Goal: Task Accomplishment & Management: Complete application form

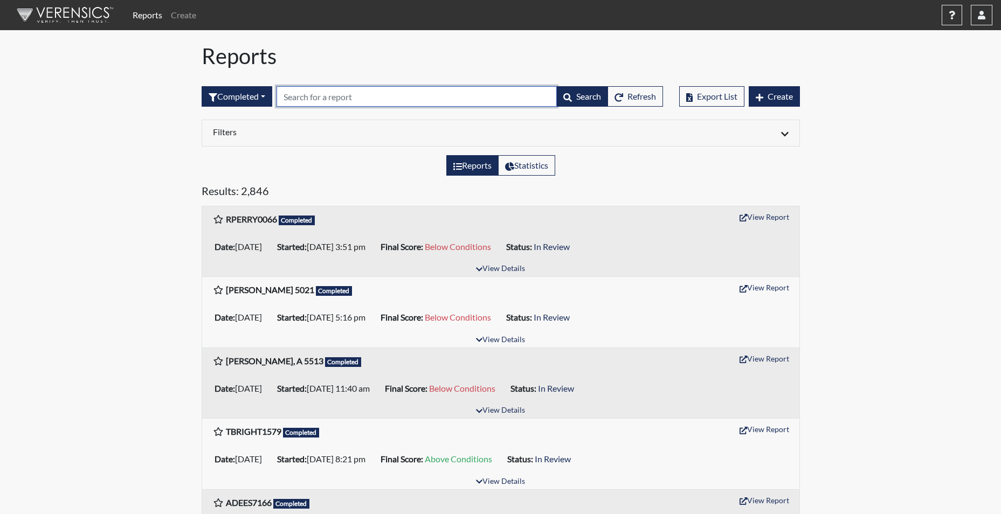
click at [297, 94] on input "text" at bounding box center [416, 96] width 280 height 20
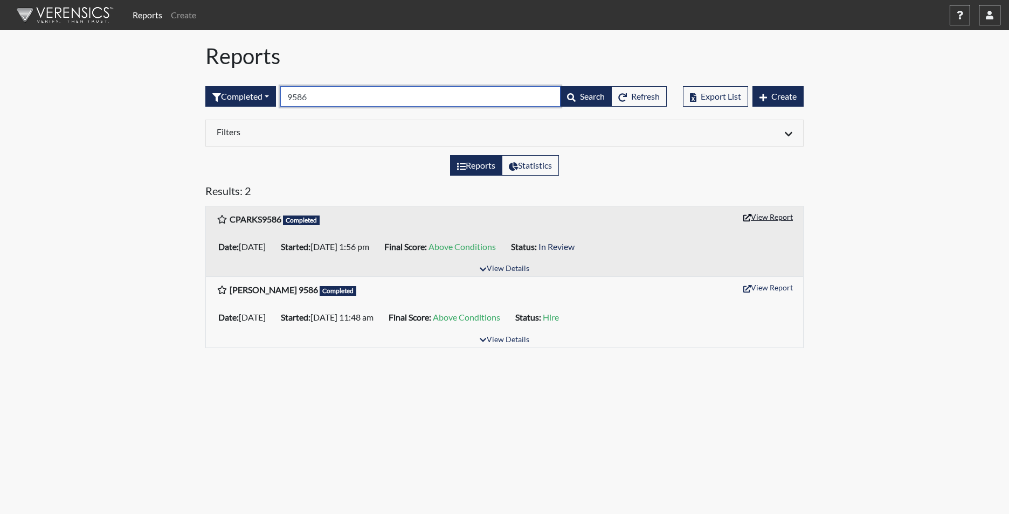
type input "9586"
click at [767, 218] on button "View Report" at bounding box center [767, 217] width 59 height 17
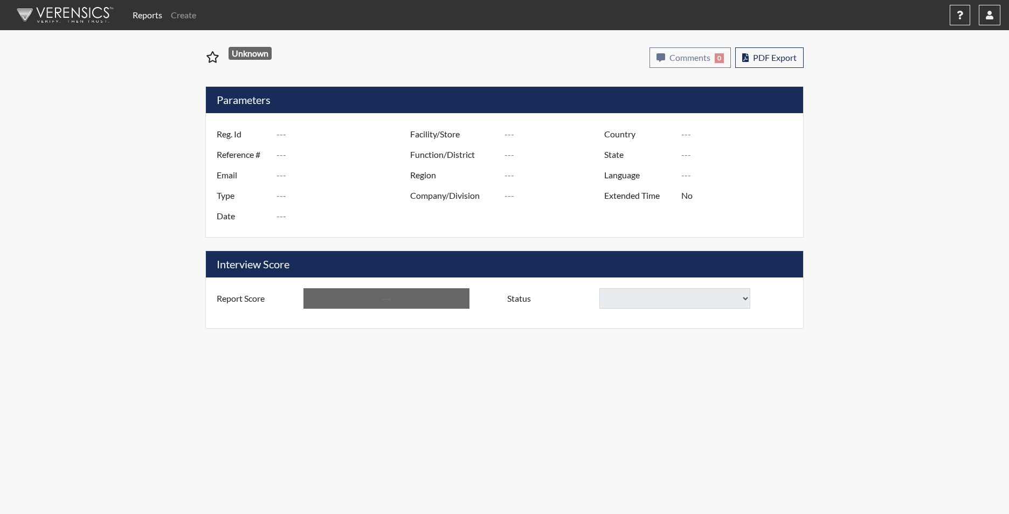
type input "CPARKS9586"
type input "51471"
type input "[PERSON_NAME][EMAIL_ADDRESS][DOMAIN_NAME]"
type input "Corrections Pre-Employment"
type input "[DATE]"
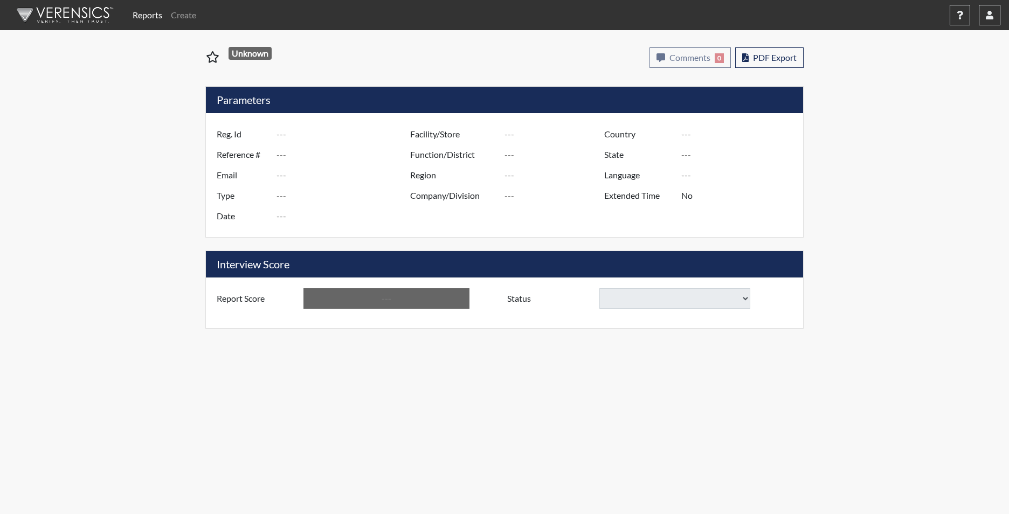
type input "[PERSON_NAME]"
type input "[GEOGRAPHIC_DATA]"
type input "[US_STATE]"
type input "English"
type input "Yes"
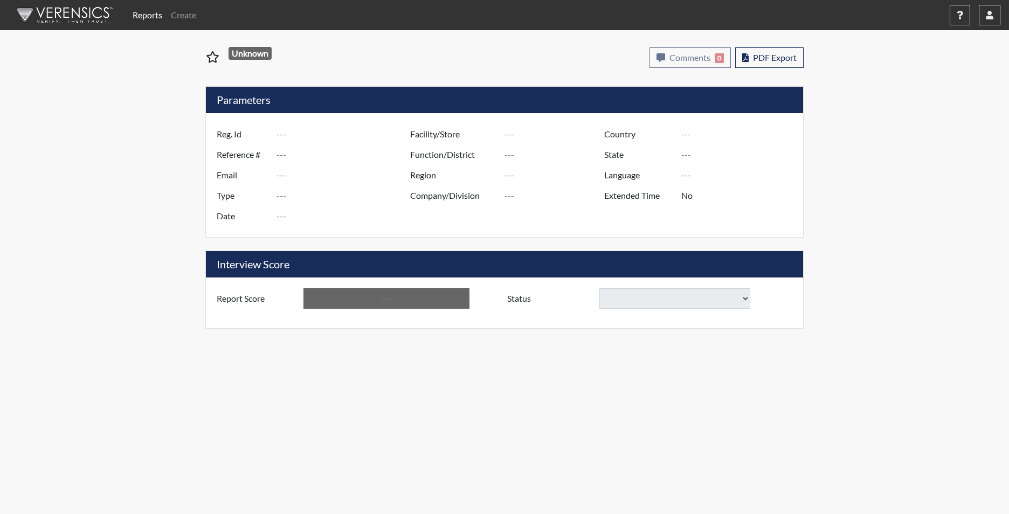
type input "Above Conditions"
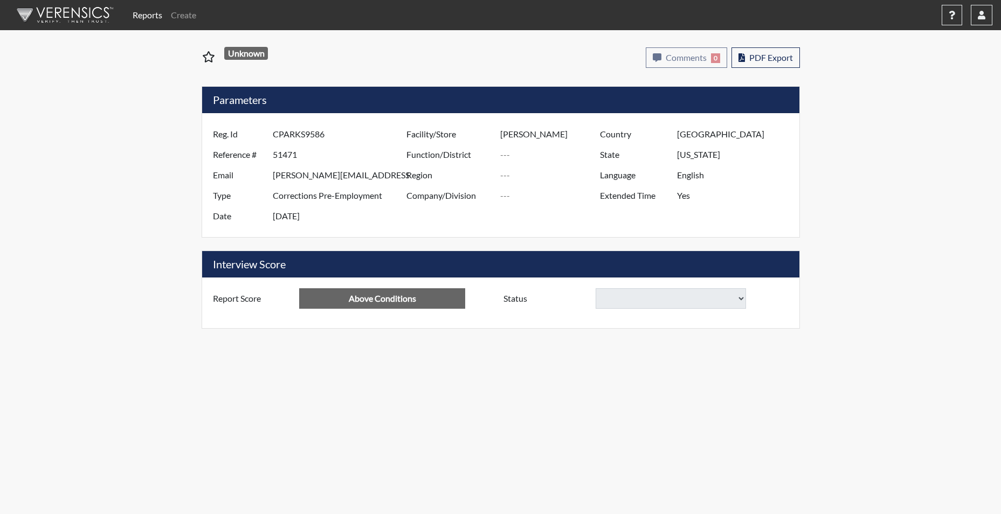
select select
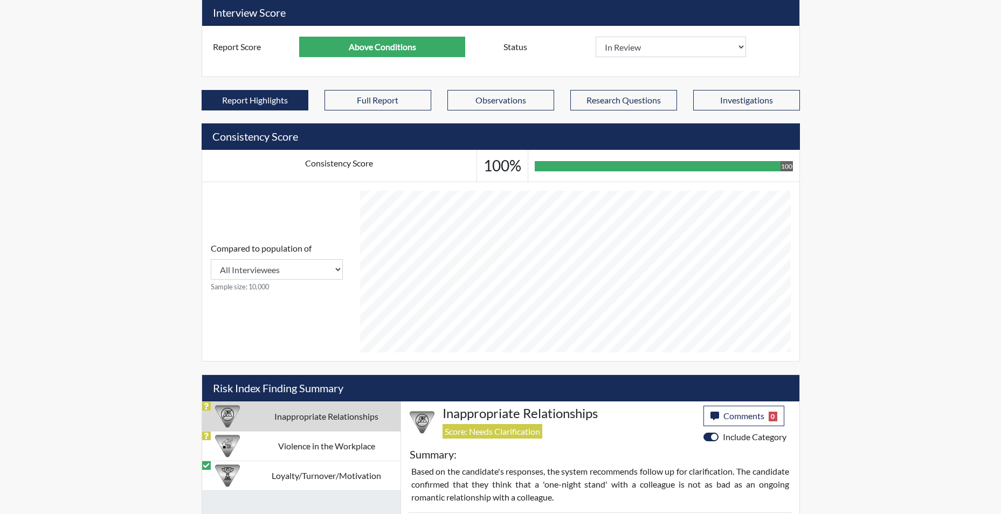
scroll to position [485, 0]
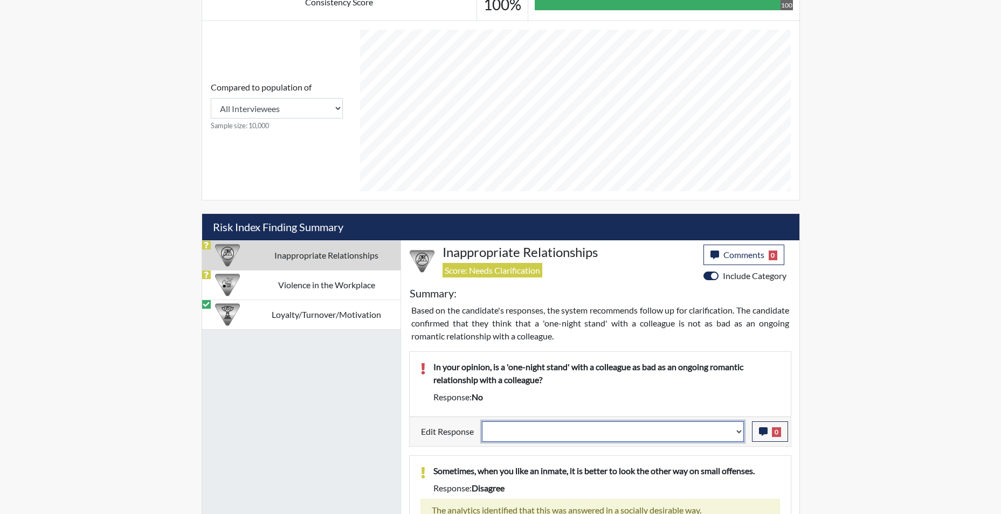
click at [737, 436] on select "Question is not relevant. Results will be updated. Reasonable explanation provi…" at bounding box center [613, 431] width 262 height 20
select select "reasonable-explanation-provided"
click at [482, 421] on select "Question is not relevant. Results will be updated. Reasonable explanation provi…" at bounding box center [613, 431] width 262 height 20
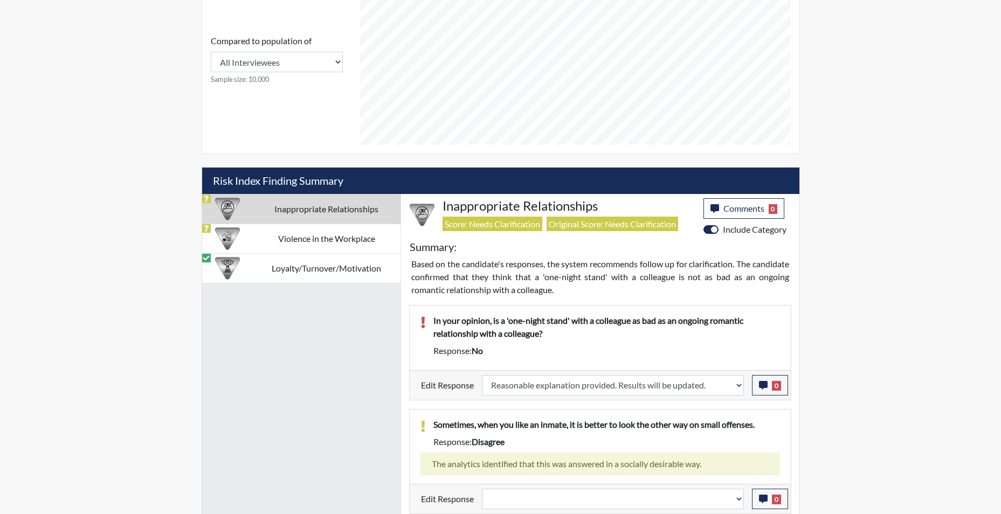
scroll to position [179, 448]
click at [739, 498] on select "Question is not relevant. Results will be updated. Reasonable explanation provi…" at bounding box center [613, 498] width 262 height 20
select select "reasonable-explanation-provided"
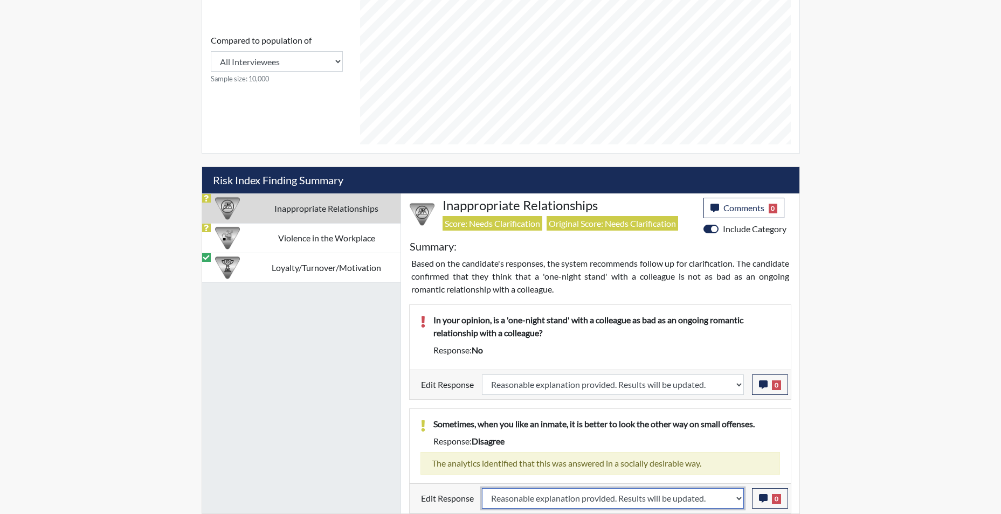
click at [482, 488] on select "Question is not relevant. Results will be updated. Reasonable explanation provi…" at bounding box center [613, 498] width 262 height 20
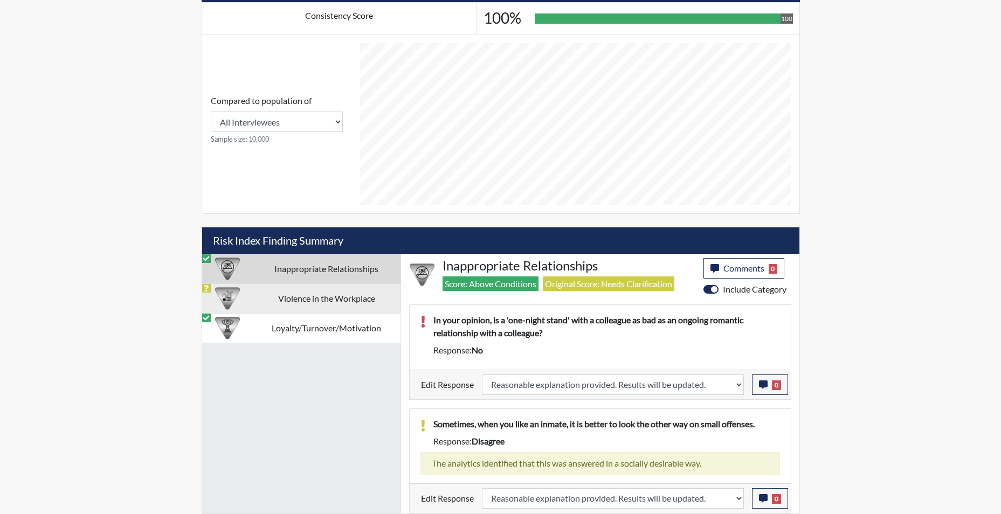
click at [318, 299] on td "Violence in the Workplace" at bounding box center [327, 298] width 148 height 30
select select
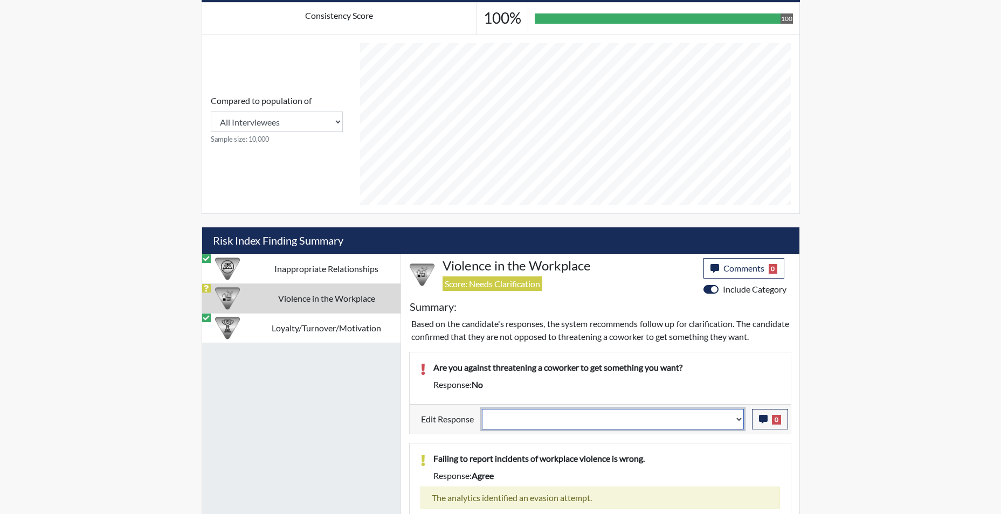
click at [738, 429] on select "Question is not relevant. Results will be updated. Reasonable explanation provi…" at bounding box center [613, 419] width 262 height 20
select select "reasonable-explanation-provided"
click at [482, 421] on select "Question is not relevant. Results will be updated. Reasonable explanation provi…" at bounding box center [613, 419] width 262 height 20
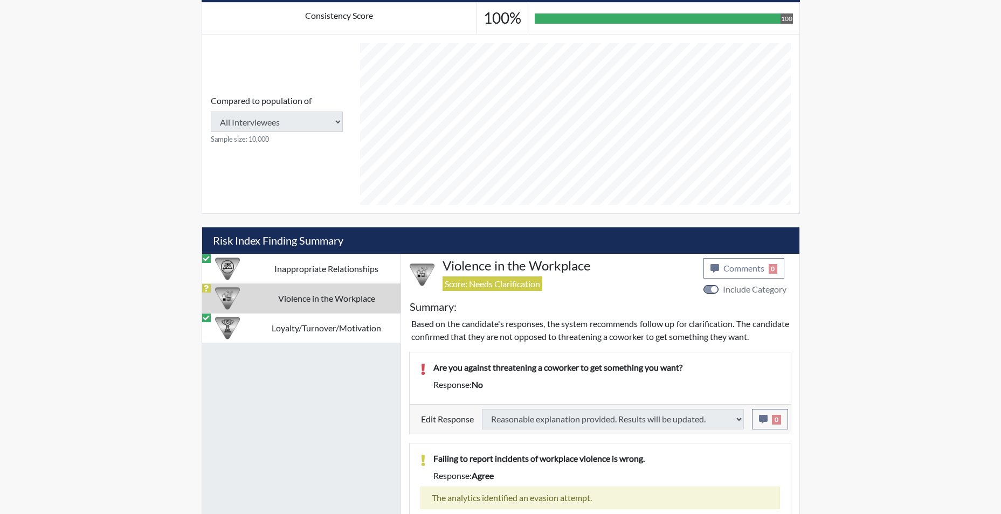
select select
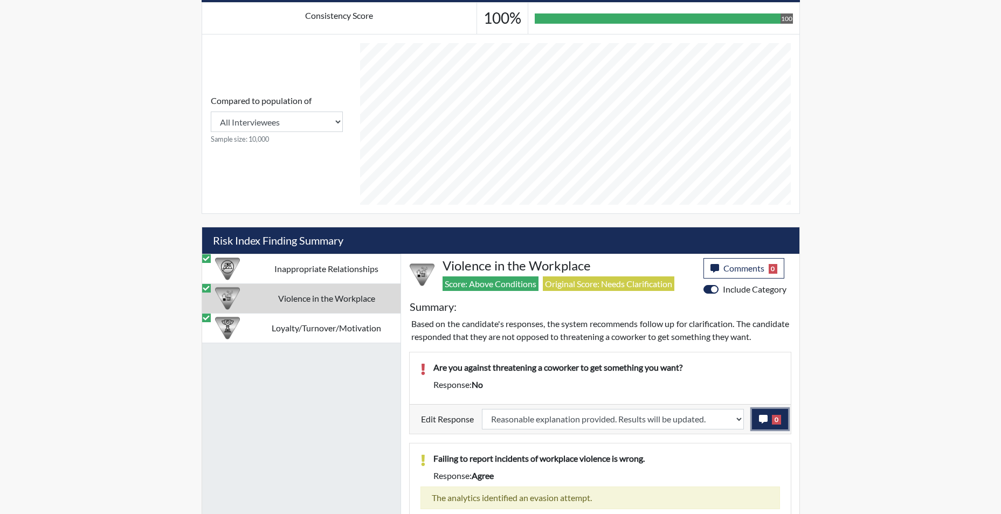
click at [760, 424] on icon "button" at bounding box center [763, 419] width 9 height 9
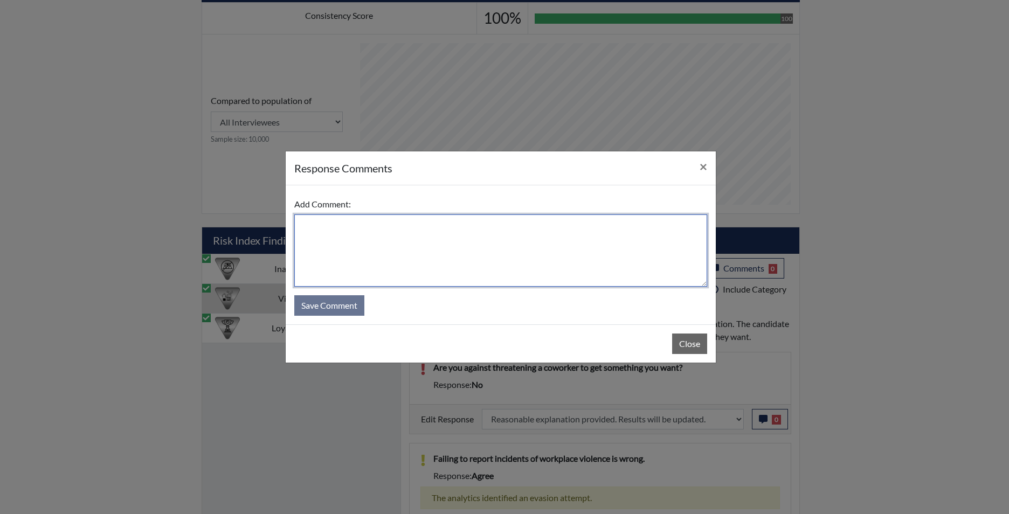
click at [387, 256] on textarea at bounding box center [500, 250] width 413 height 72
type textarea "app states yes"
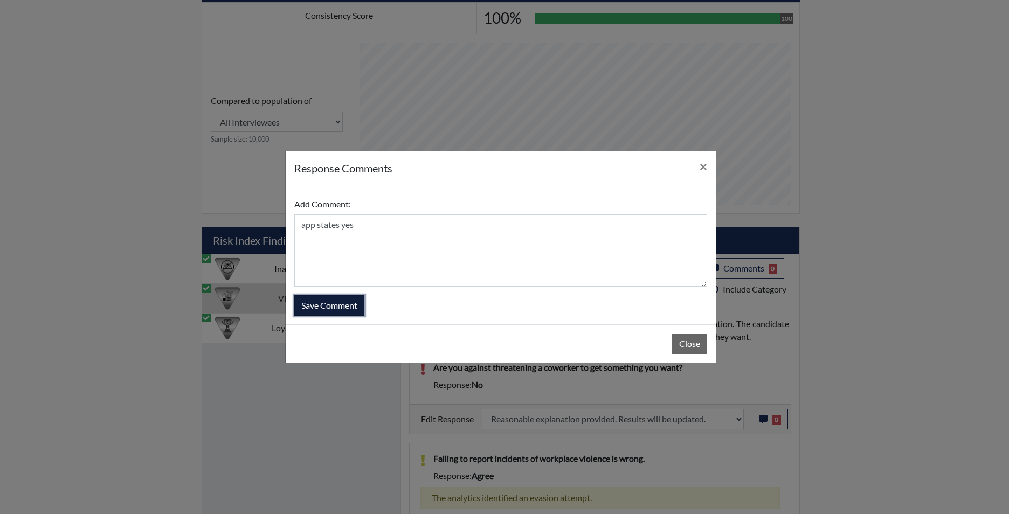
click at [340, 310] on button "Save Comment" at bounding box center [329, 305] width 70 height 20
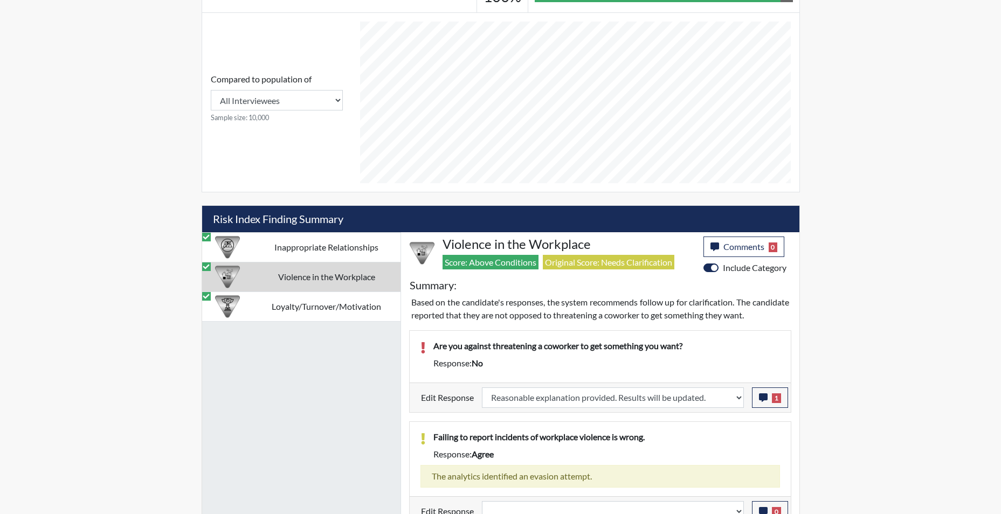
scroll to position [506, 0]
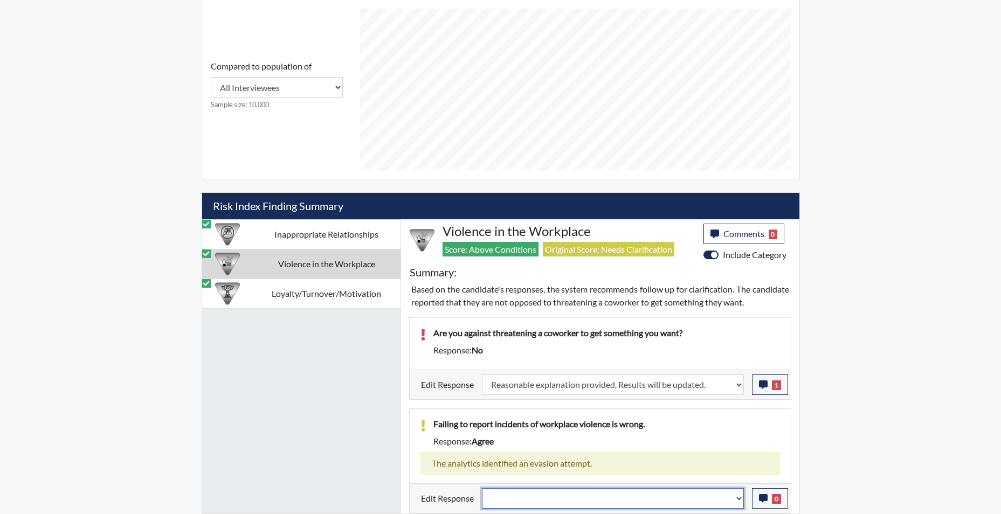
click at [737, 503] on select "Question is not relevant. Results will be updated. Reasonable explanation provi…" at bounding box center [613, 498] width 262 height 20
select select "reasonable-explanation-provided"
click at [482, 488] on select "Question is not relevant. Results will be updated. Reasonable explanation provi…" at bounding box center [613, 498] width 262 height 20
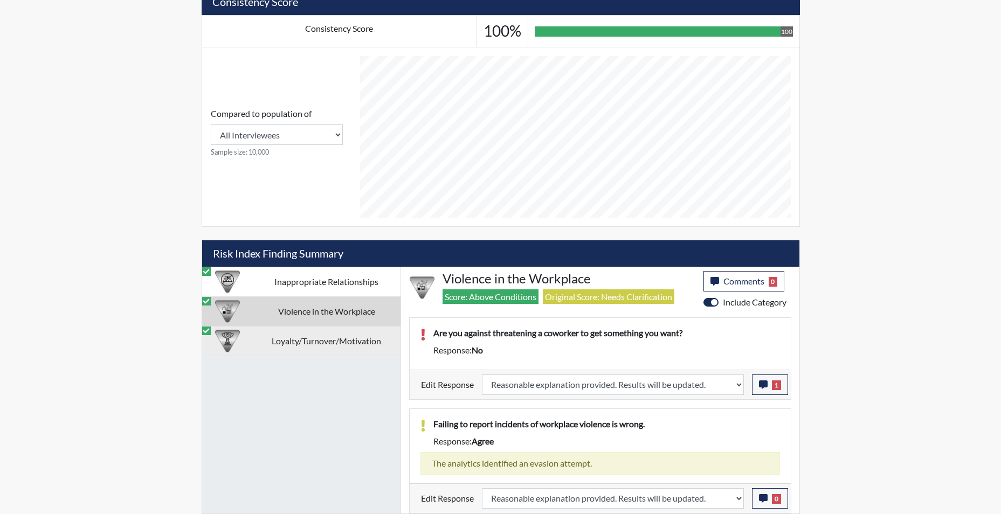
scroll to position [179, 448]
click at [304, 339] on td "Loyalty/Turnover/Motivation" at bounding box center [327, 341] width 148 height 30
select select
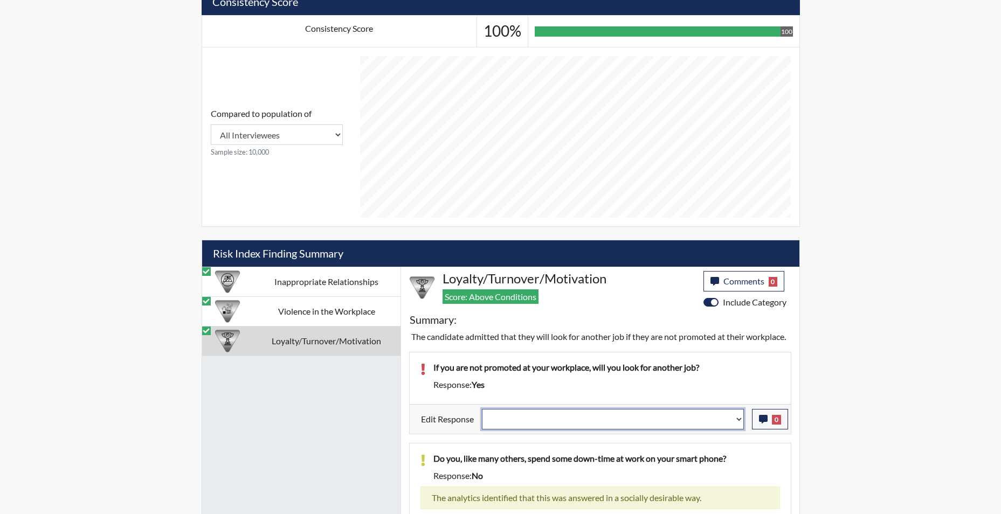
click at [740, 429] on select "Question is not relevant. Results will be updated. Reasonable explanation provi…" at bounding box center [613, 419] width 262 height 20
select select "reasonable-explanation-provided"
click at [482, 421] on select "Question is not relevant. Results will be updated. Reasonable explanation provi…" at bounding box center [613, 419] width 262 height 20
select select
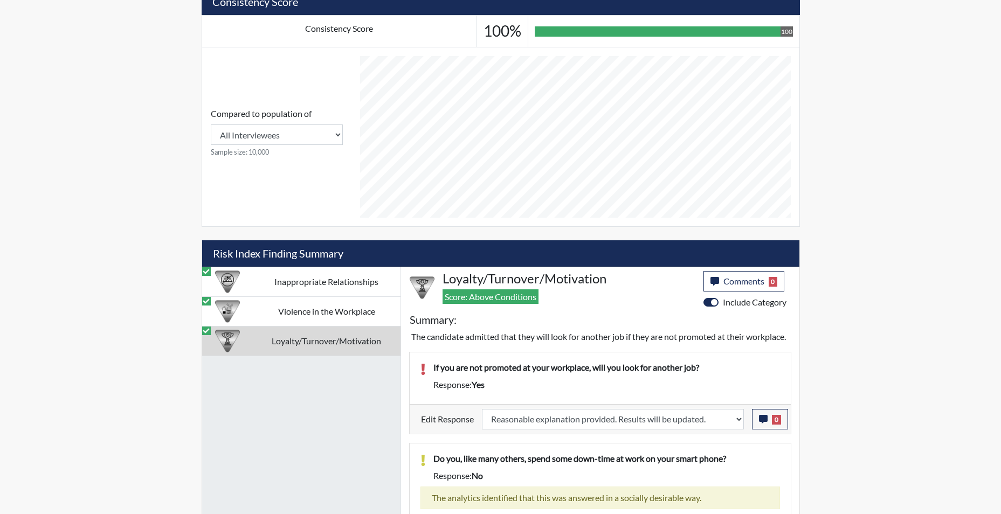
select select
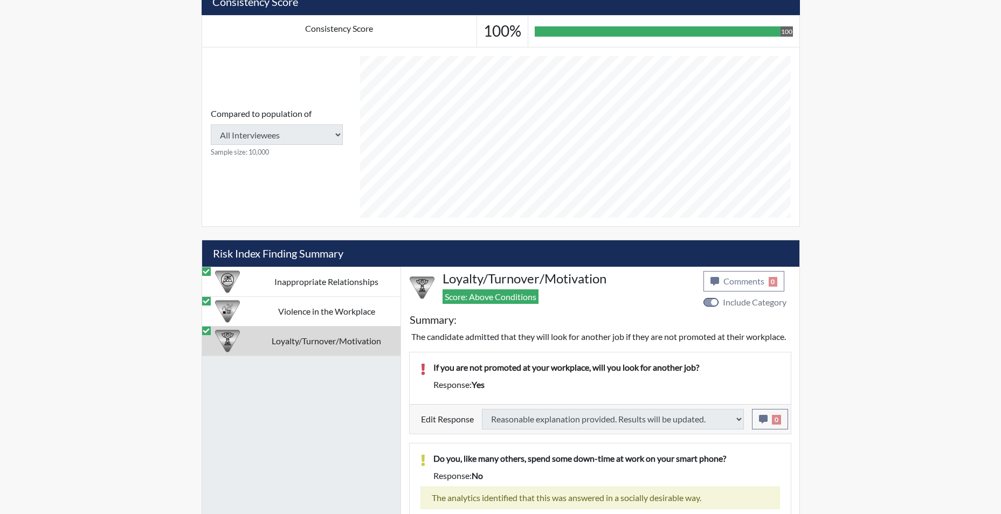
select select
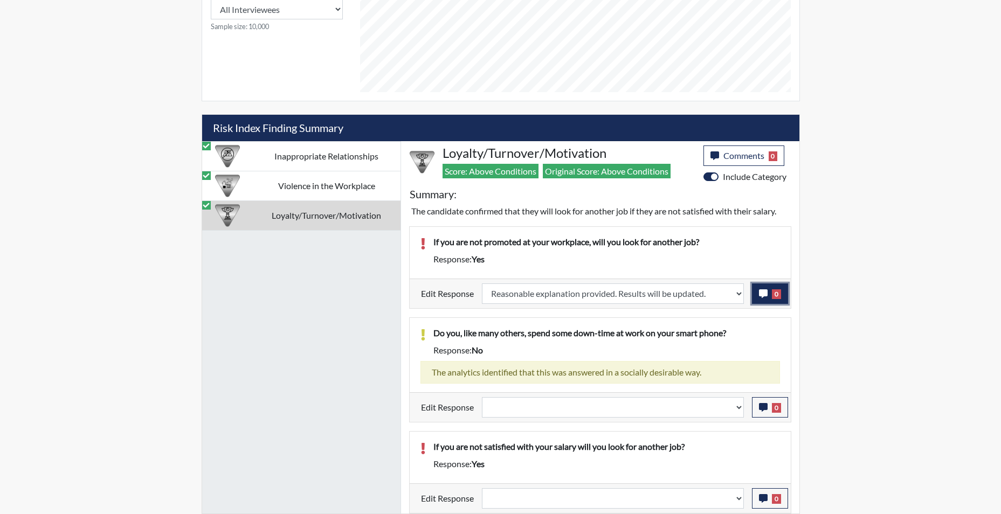
click at [761, 294] on icon "button" at bounding box center [763, 293] width 9 height 9
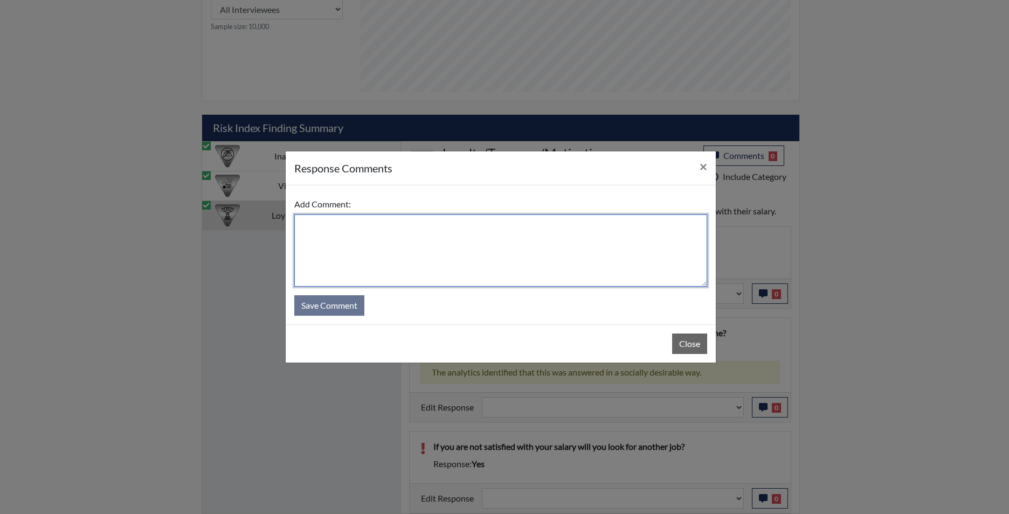
click at [568, 244] on textarea at bounding box center [500, 250] width 413 height 72
type textarea "app states no"
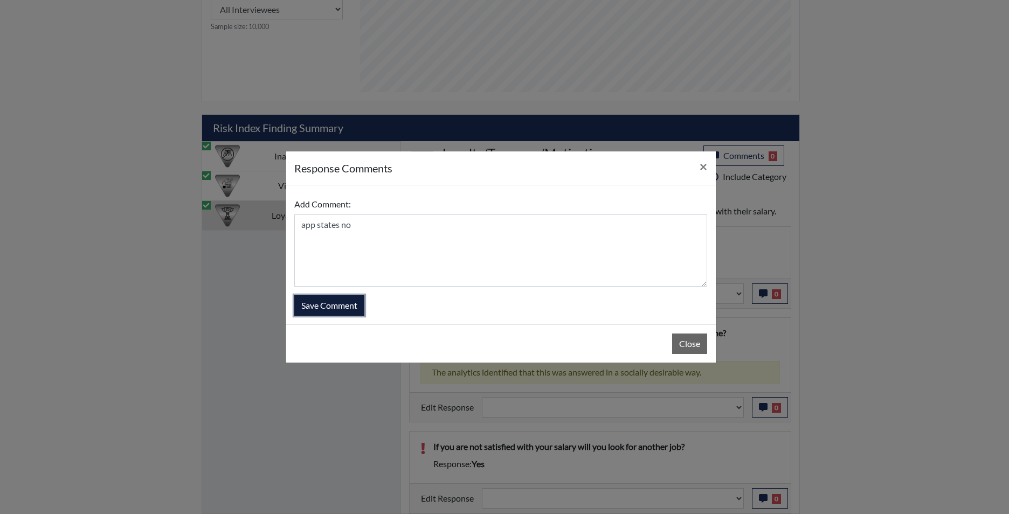
click at [340, 310] on button "Save Comment" at bounding box center [329, 305] width 70 height 20
select select
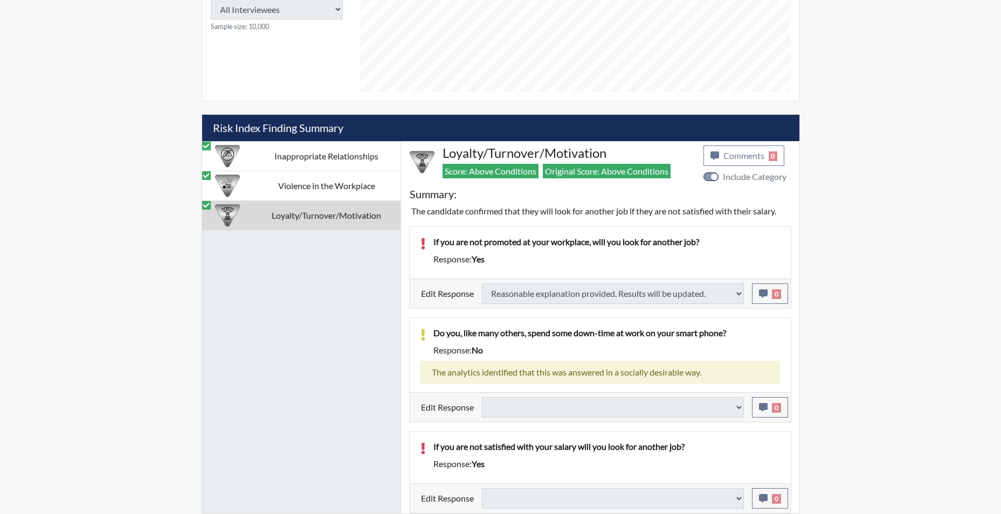
select select
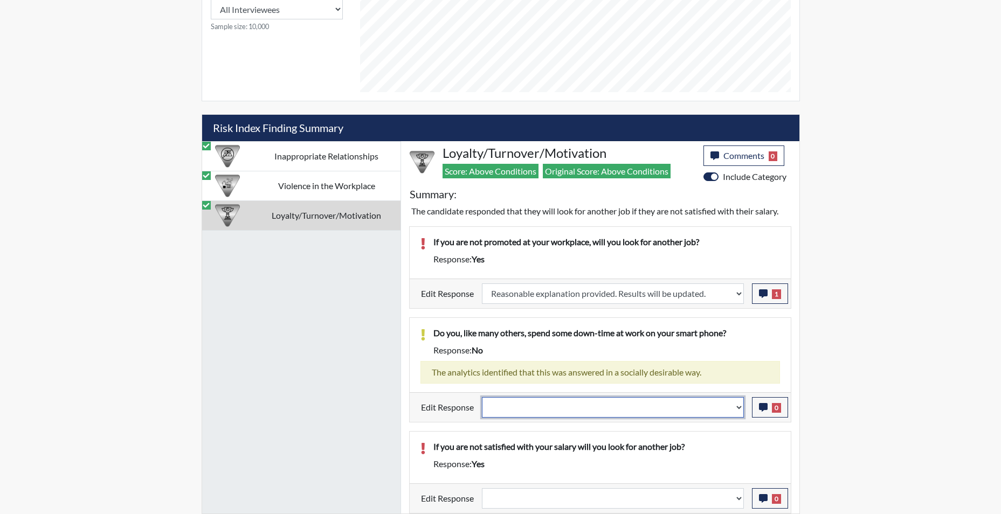
click at [739, 411] on select "Question is not relevant. Results will be updated. Reasonable explanation provi…" at bounding box center [613, 407] width 262 height 20
select select "reasonable-explanation-provided"
click at [482, 397] on select "Question is not relevant. Results will be updated. Reasonable explanation provi…" at bounding box center [613, 407] width 262 height 20
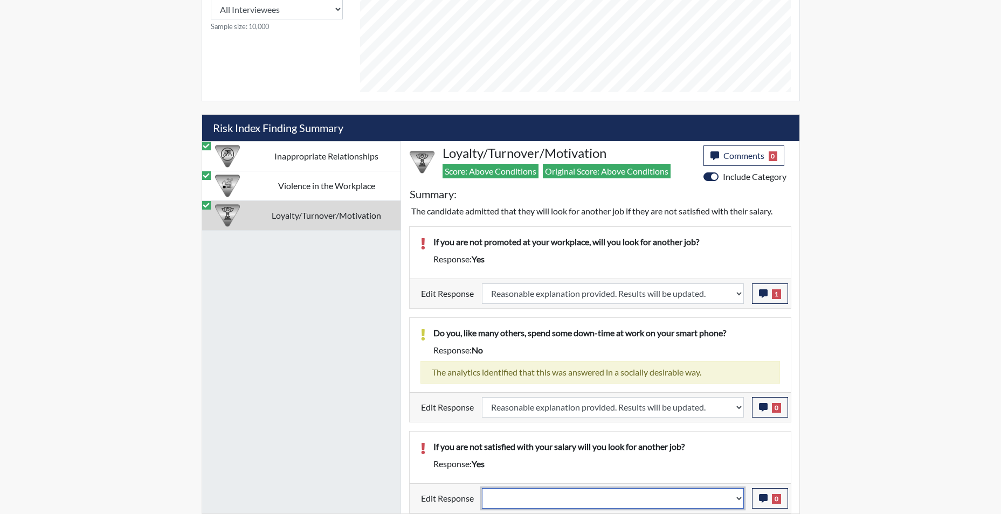
click at [741, 505] on select "Question is not relevant. Results will be updated. Reasonable explanation provi…" at bounding box center [613, 498] width 262 height 20
select select "reasonable-explanation-provided"
click at [482, 488] on select "Question is not relevant. Results will be updated. Reasonable explanation provi…" at bounding box center [613, 498] width 262 height 20
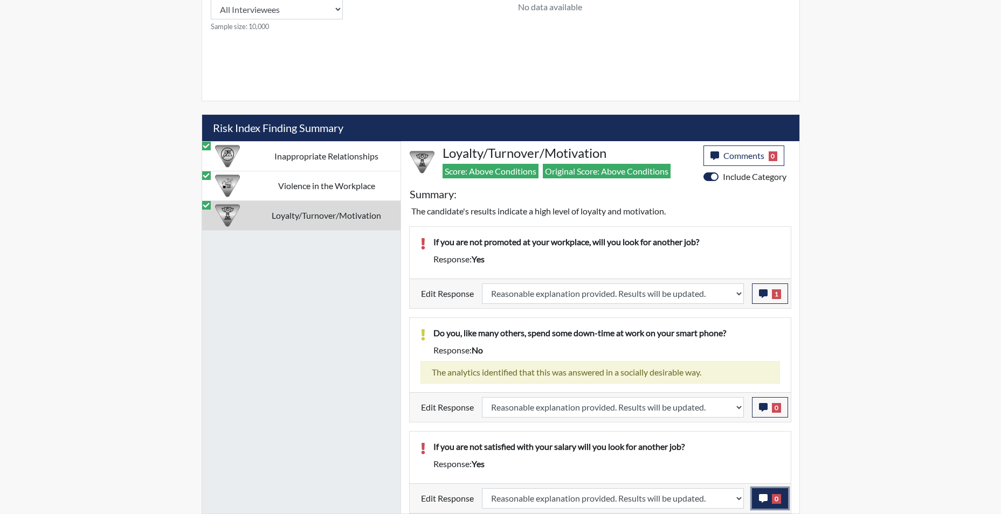
click at [765, 497] on icon "button" at bounding box center [763, 498] width 9 height 9
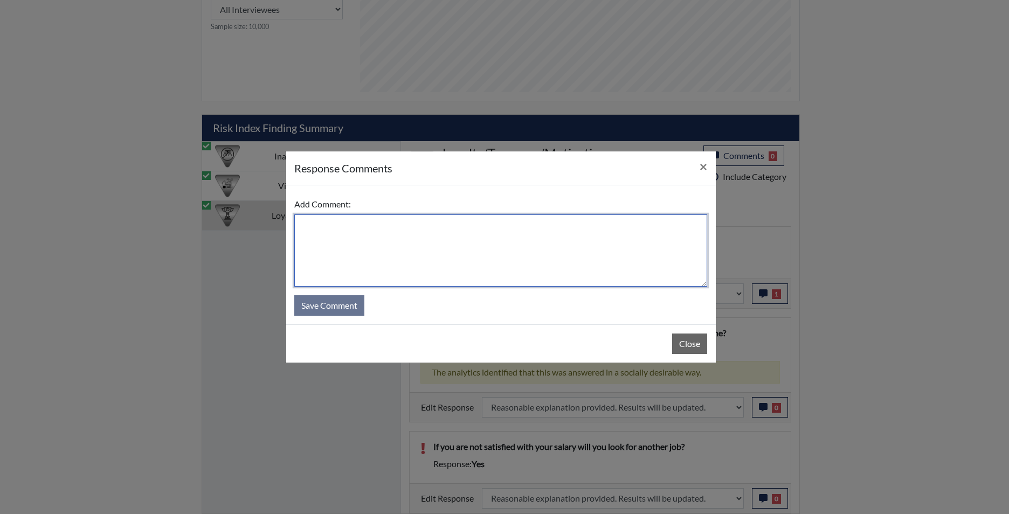
click at [505, 264] on textarea at bounding box center [500, 250] width 413 height 72
type textarea "app states no"
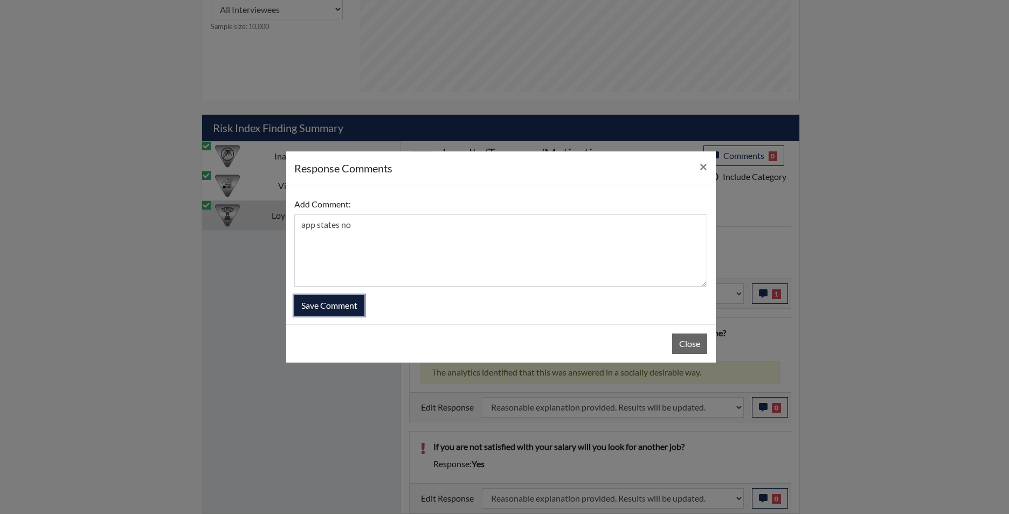
click at [315, 310] on button "Save Comment" at bounding box center [329, 305] width 70 height 20
